Goal: Task Accomplishment & Management: Complete application form

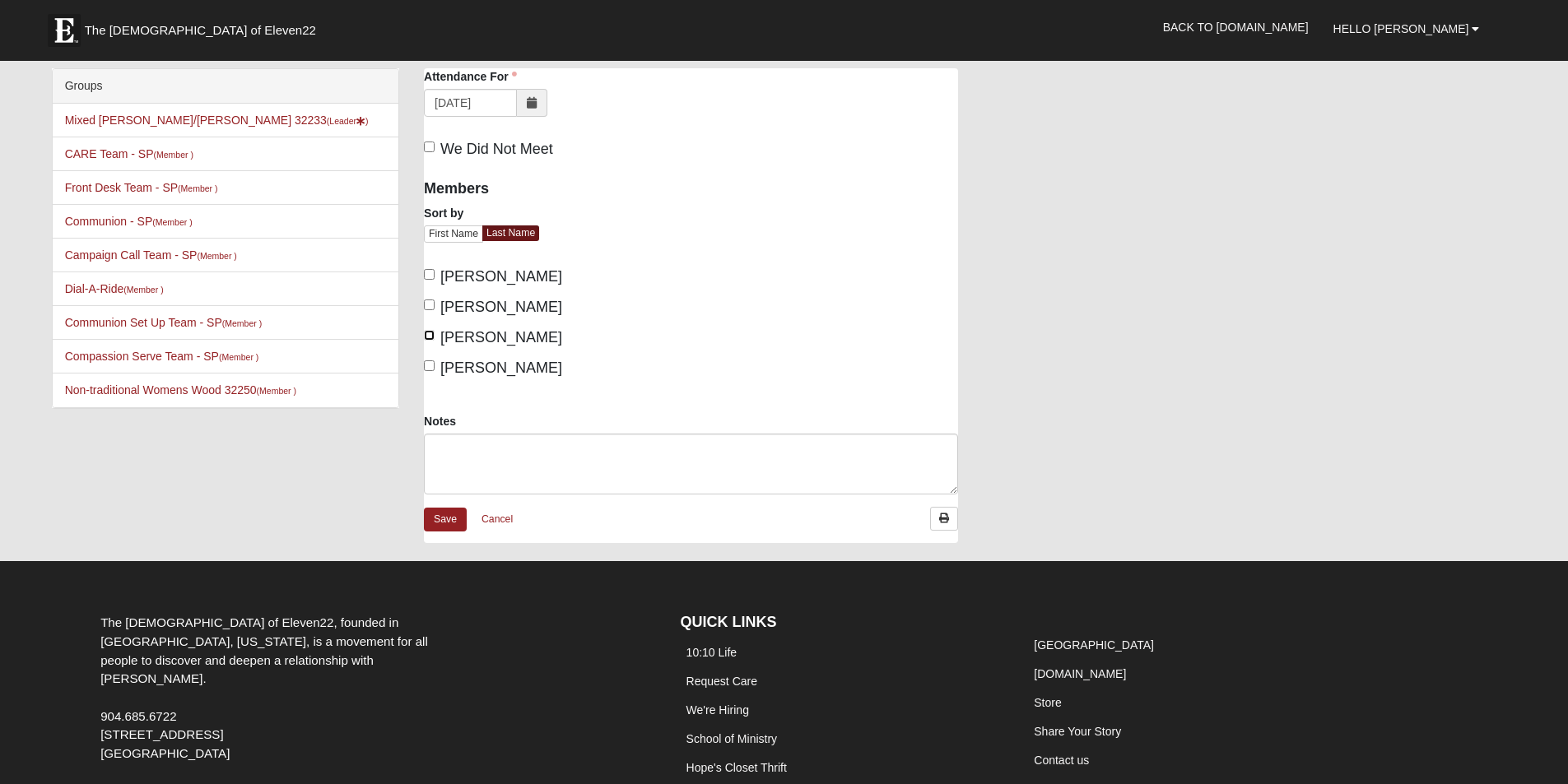
click at [431, 336] on input "Healy, Maria" at bounding box center [429, 336] width 11 height 11
checkbox input "true"
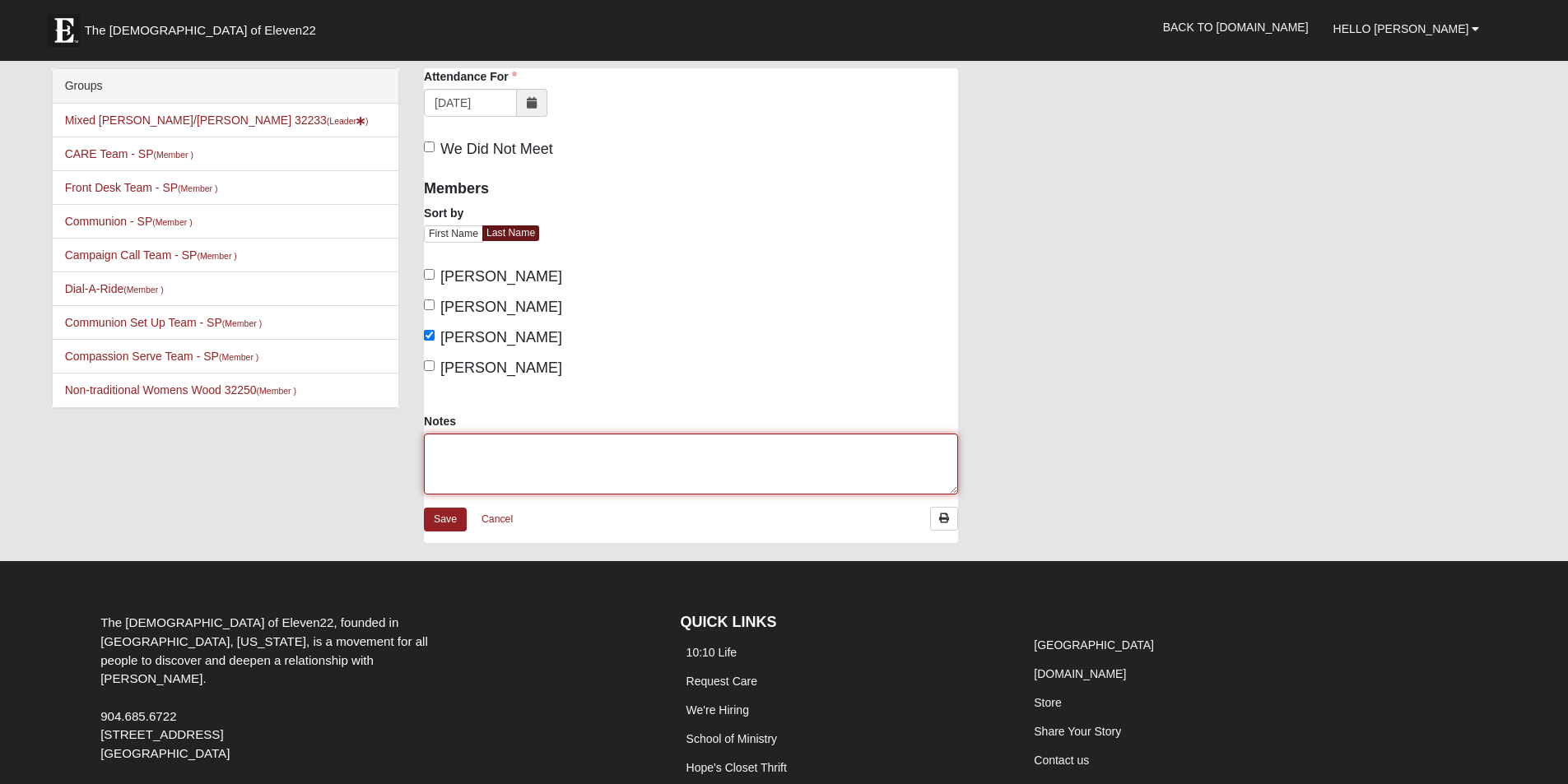
click at [479, 445] on textarea "Notes" at bounding box center [691, 464] width 535 height 61
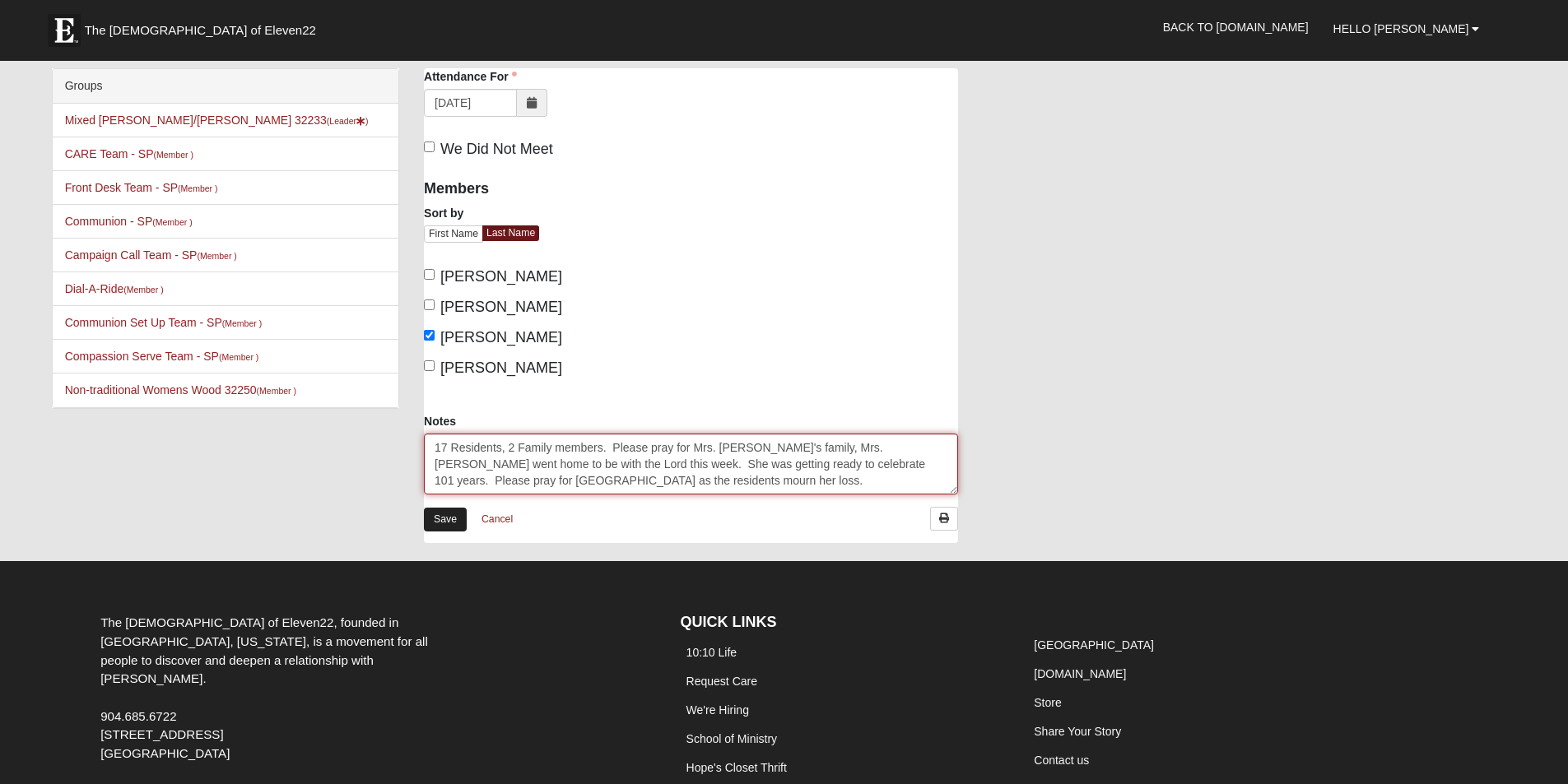
type textarea "17 Residents, 2 Family members. Please pray for Mrs. [PERSON_NAME]'s family, Mr…"
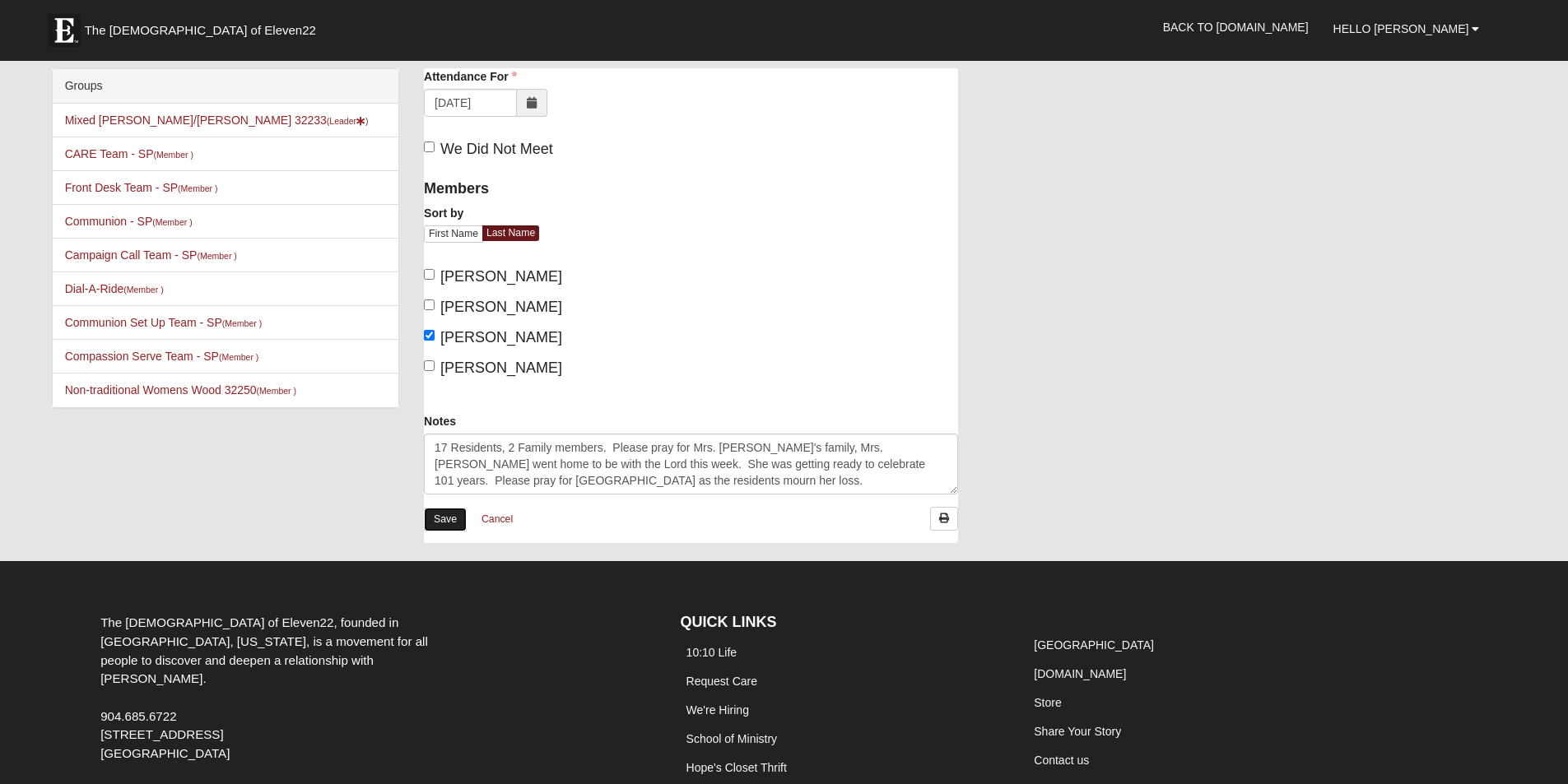
click at [445, 518] on link "Save" at bounding box center [445, 519] width 43 height 24
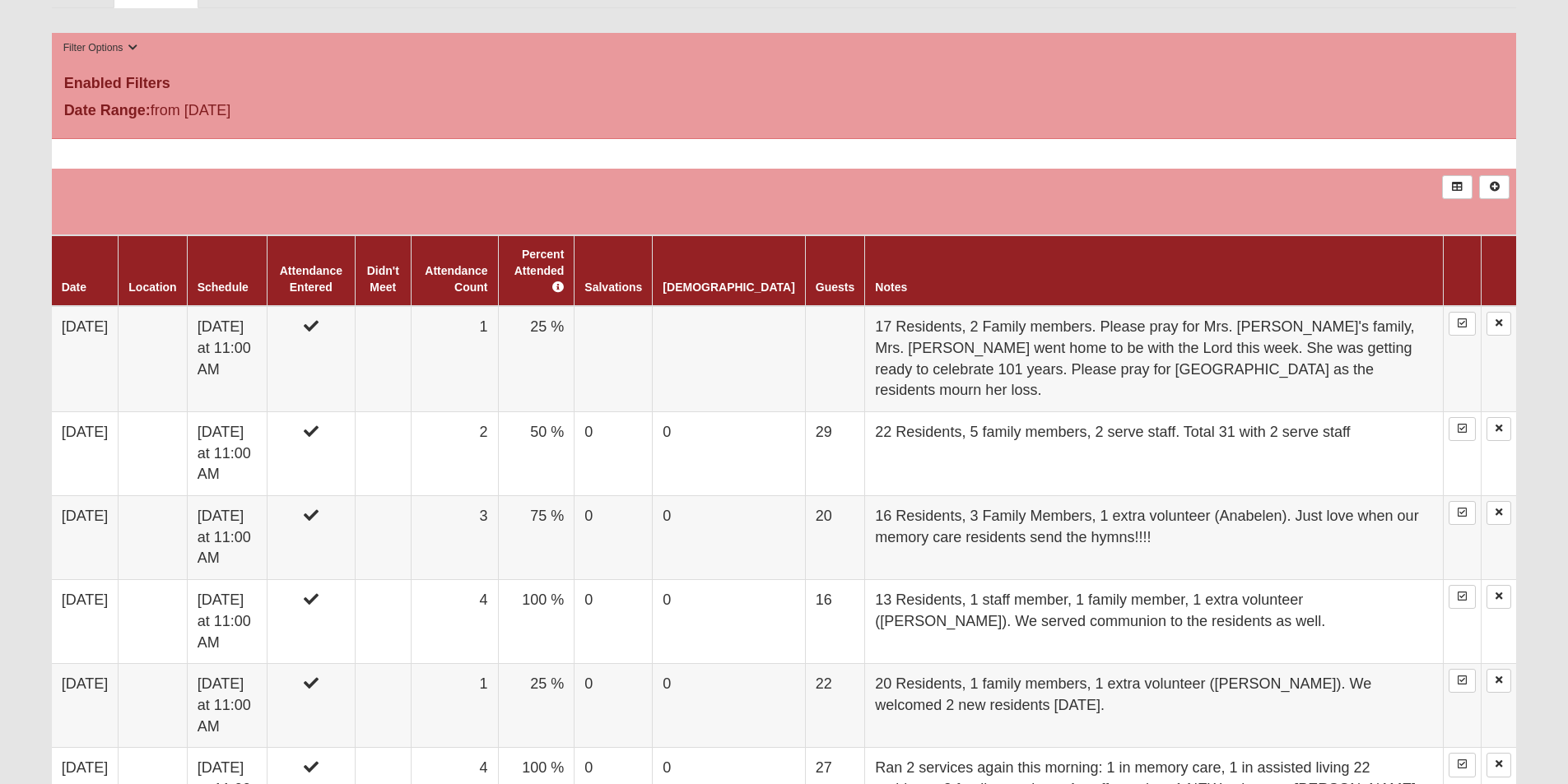
scroll to position [719, 0]
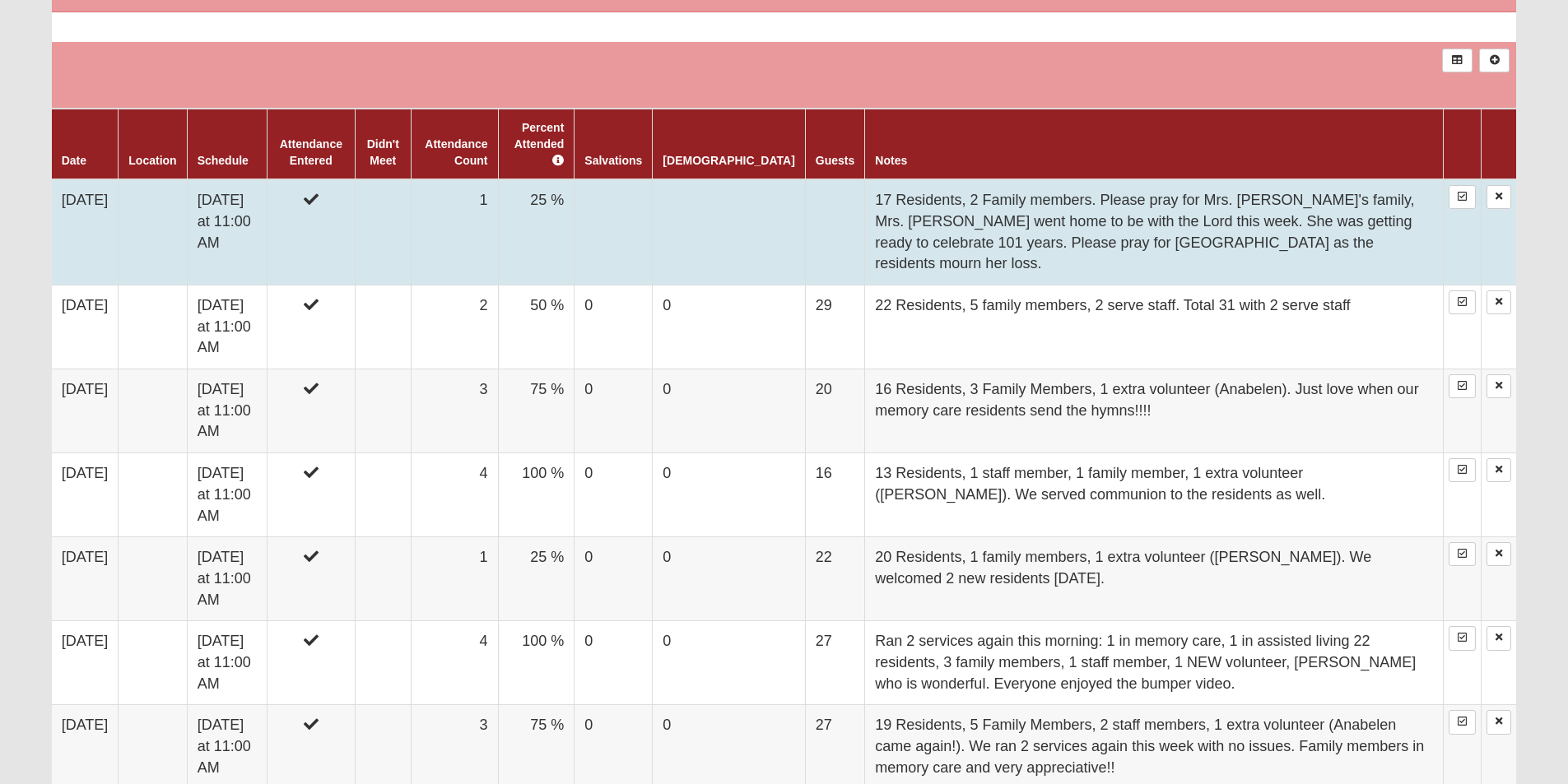
click at [805, 180] on td at bounding box center [835, 232] width 59 height 106
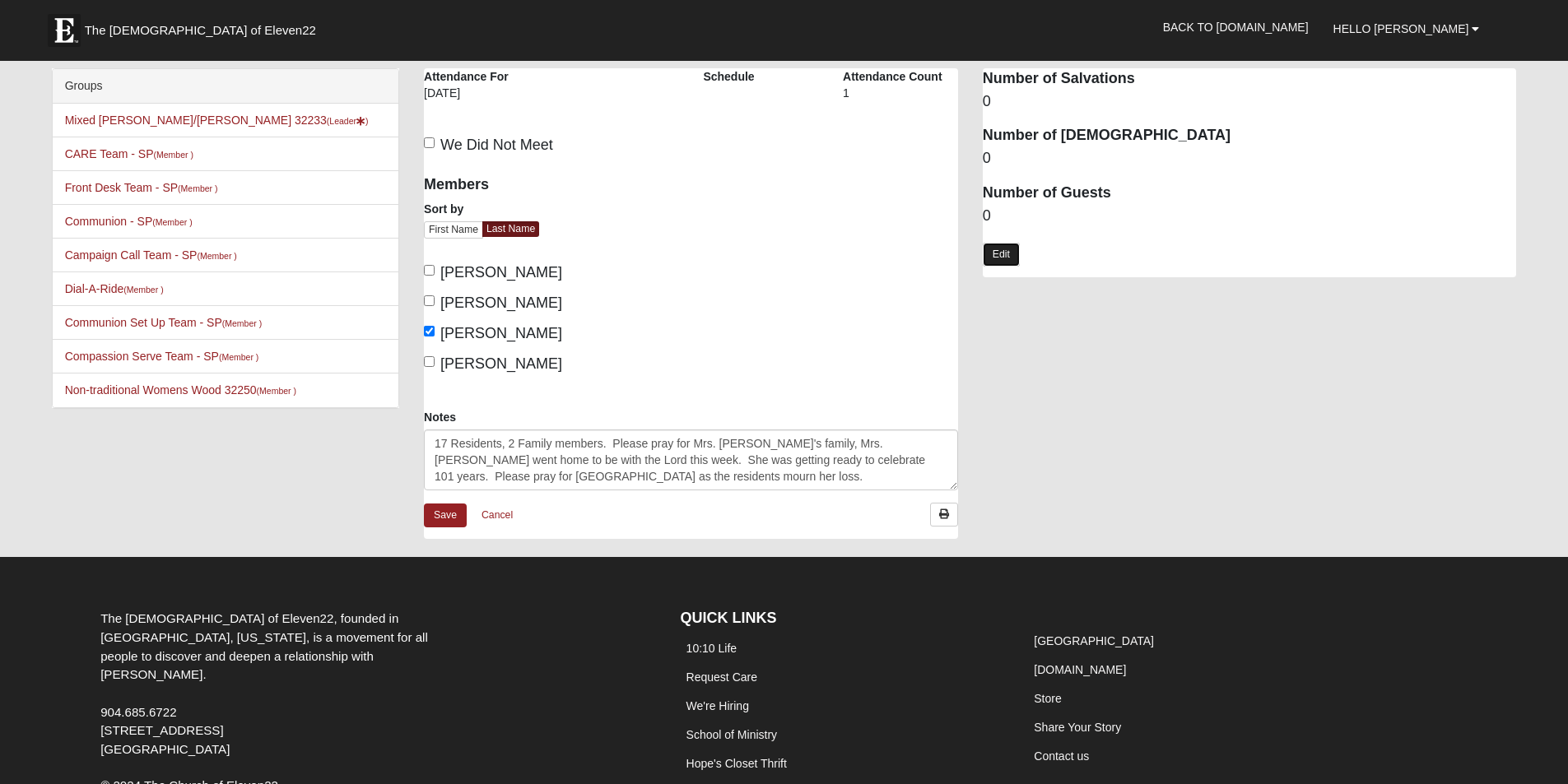
click at [997, 256] on link "Edit" at bounding box center [1002, 254] width 37 height 24
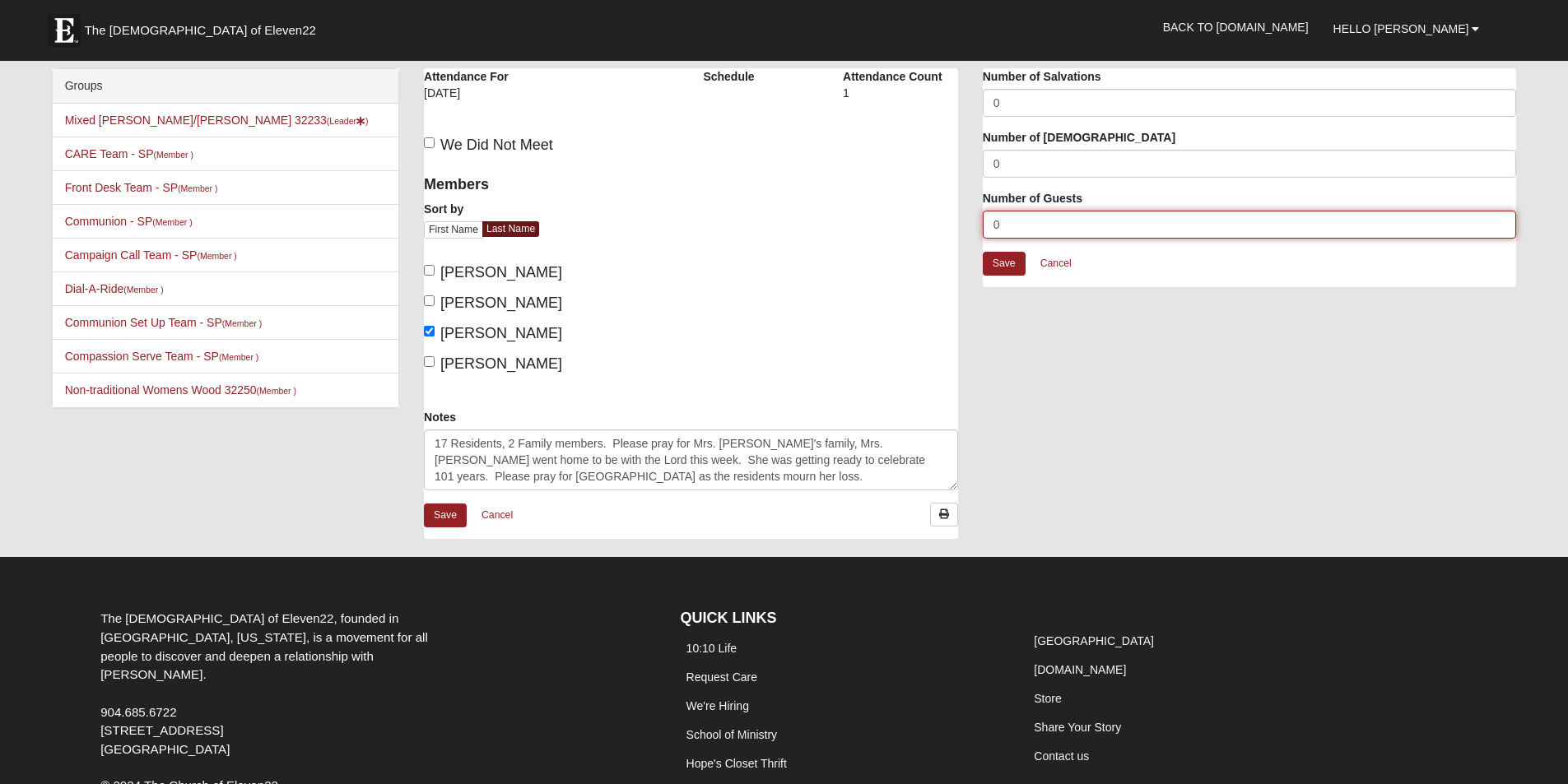
drag, startPoint x: 1000, startPoint y: 226, endPoint x: 934, endPoint y: 231, distance: 66.2
click at [934, 231] on div "Beach House Attendance Attendance For 10/12/2025 Schedule Attendance Count 1" at bounding box center [970, 312] width 1117 height 487
type input "19"
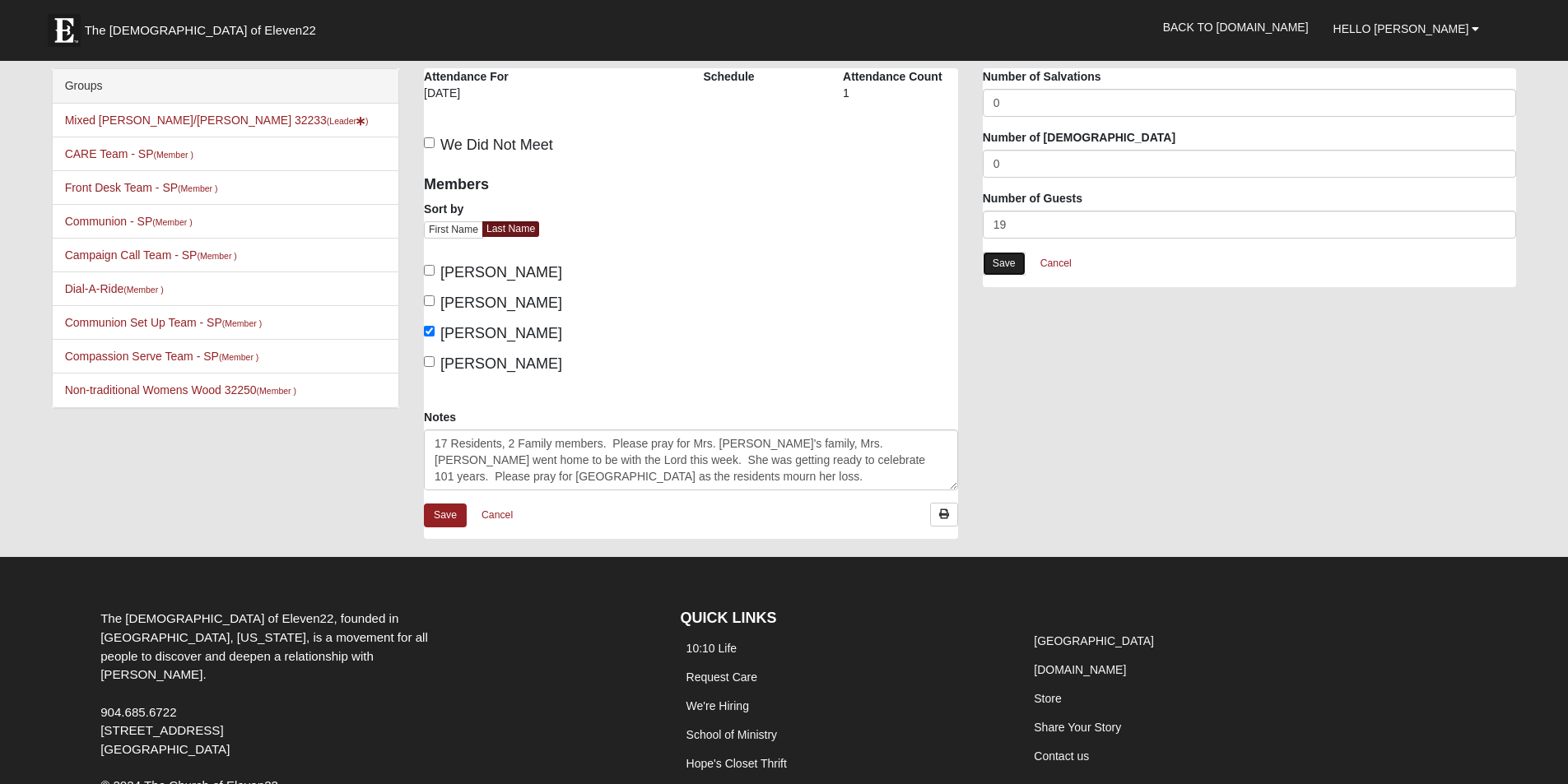
click at [1009, 261] on link "Save" at bounding box center [1004, 264] width 43 height 24
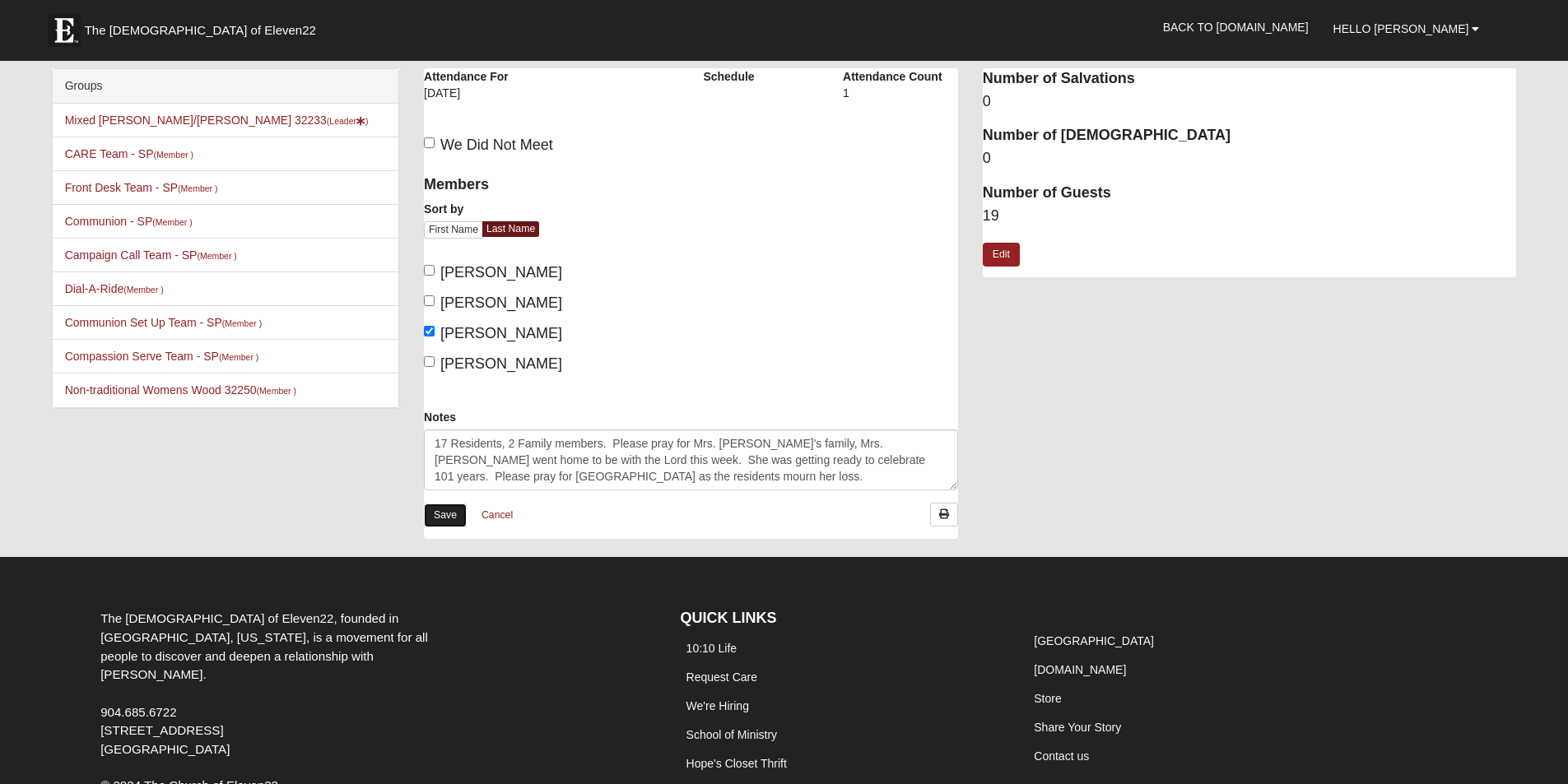
click at [447, 515] on link "Save" at bounding box center [445, 515] width 43 height 24
